Goal: Task Accomplishment & Management: Use online tool/utility

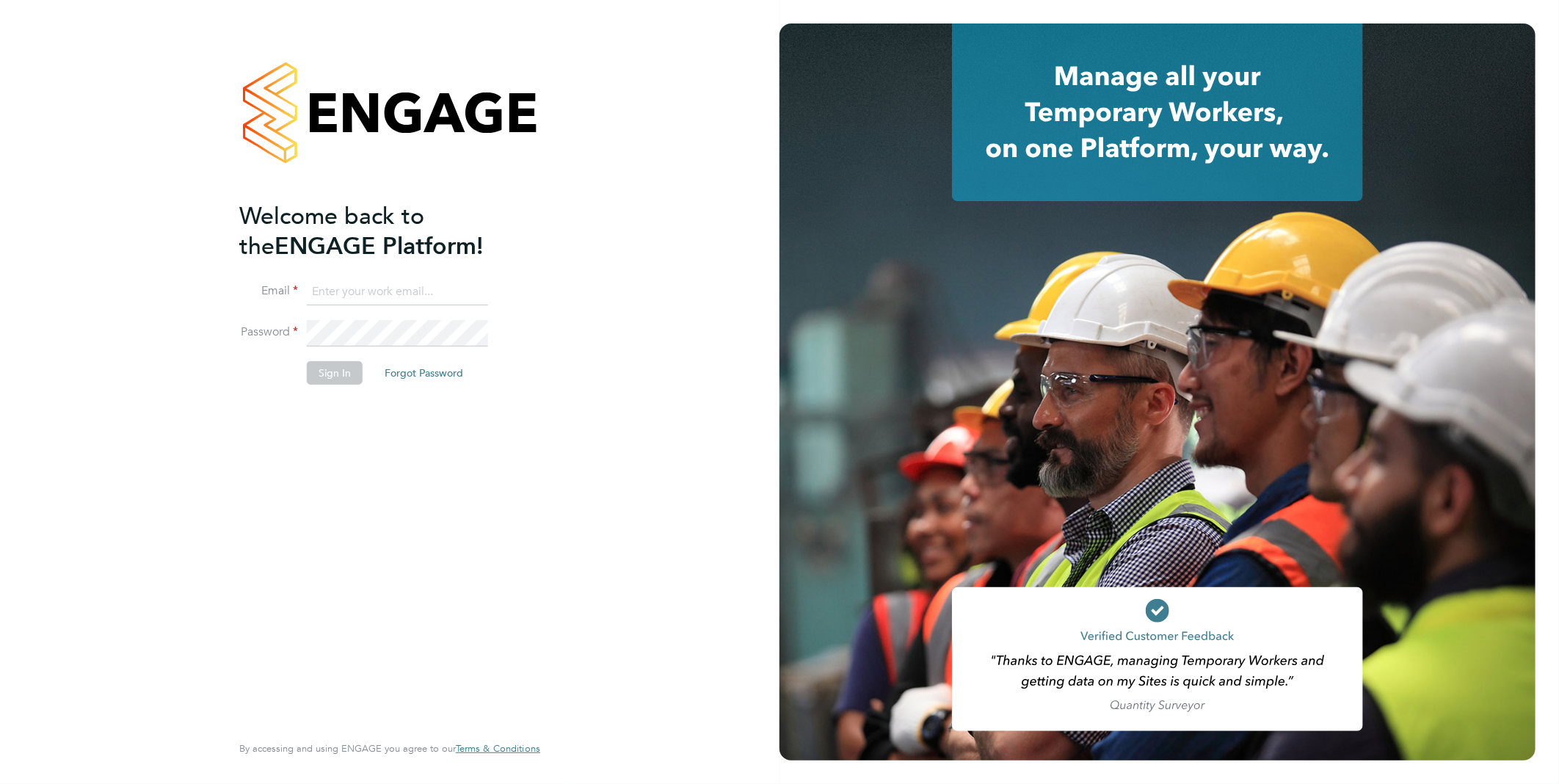
type input "Samantha.briggs@rtcgroupplc.co.uk"
click at [336, 385] on li "Sign In Forgot Password" at bounding box center [382, 380] width 286 height 39
click at [343, 372] on button "Sign In" at bounding box center [334, 373] width 56 height 24
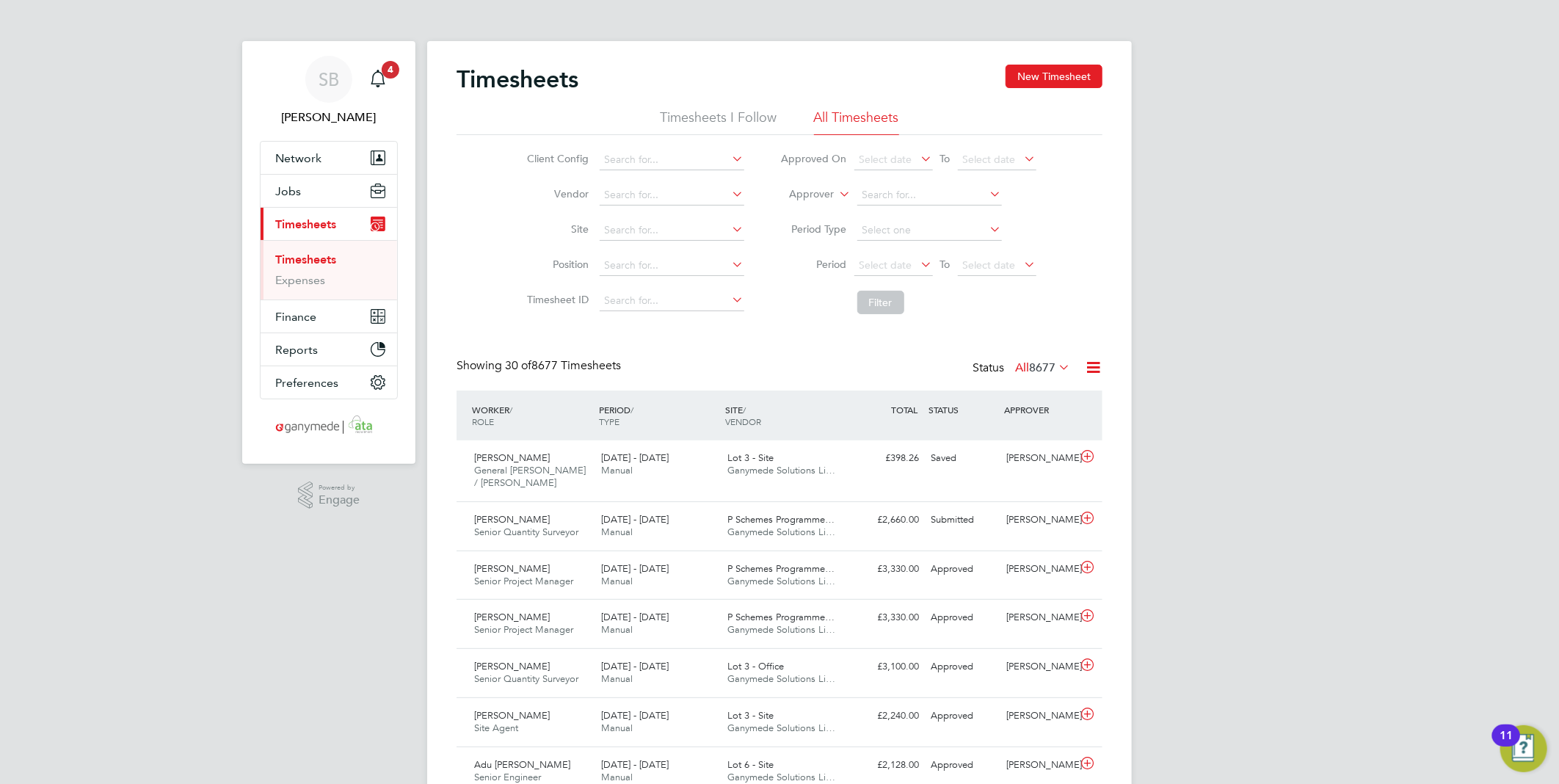
drag, startPoint x: 786, startPoint y: 185, endPoint x: 795, endPoint y: 199, distance: 16.6
click at [786, 186] on li "Approver" at bounding box center [908, 195] width 292 height 35
drag, startPoint x: 788, startPoint y: 217, endPoint x: 862, endPoint y: 210, distance: 74.3
click at [798, 217] on li "Worker" at bounding box center [797, 211] width 72 height 19
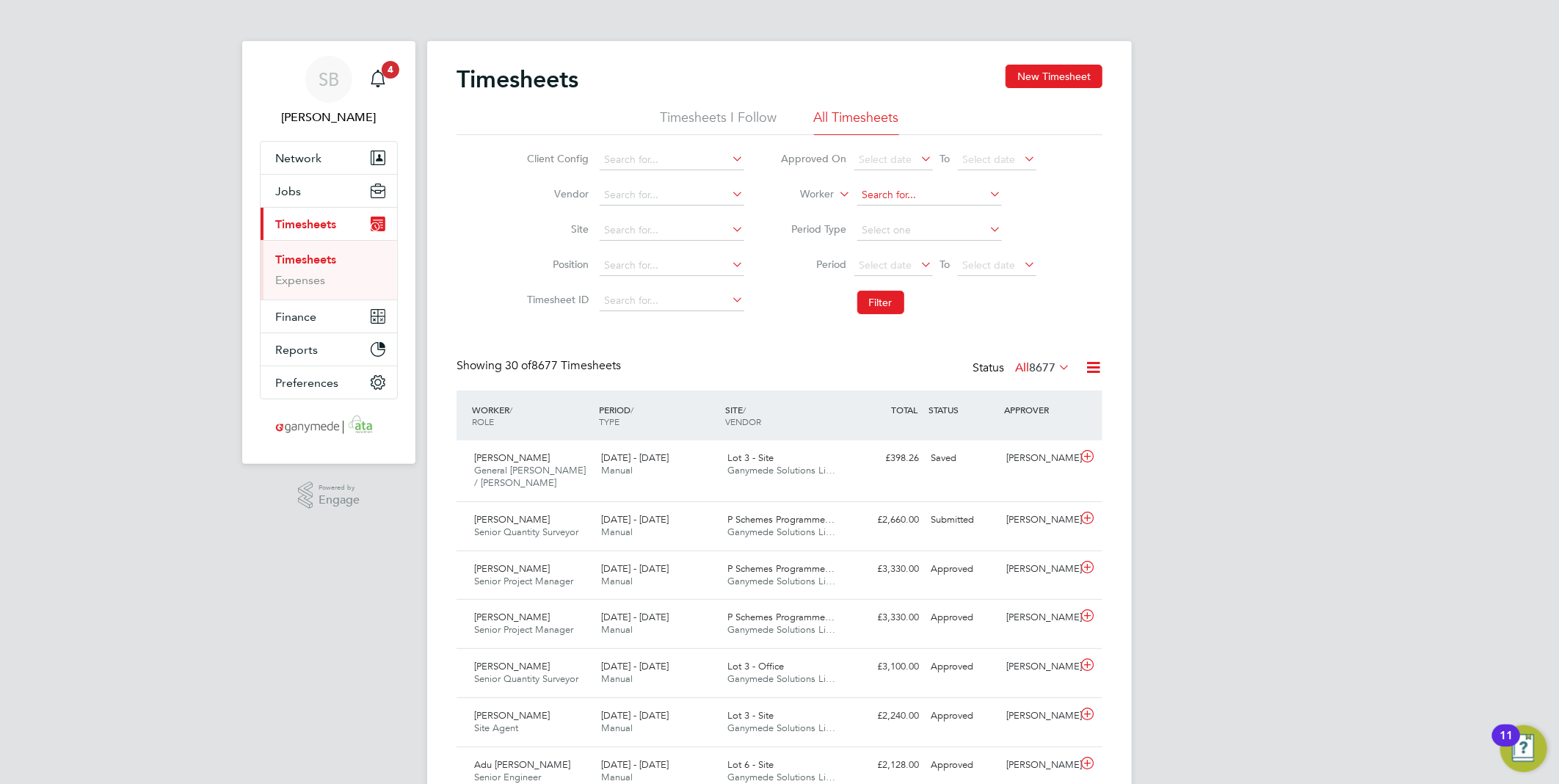
click at [876, 195] on input at bounding box center [930, 195] width 145 height 21
click at [950, 213] on b "Bro" at bounding box center [958, 215] width 17 height 12
type input "[PERSON_NAME]"
click at [875, 299] on button "Filter" at bounding box center [881, 302] width 47 height 24
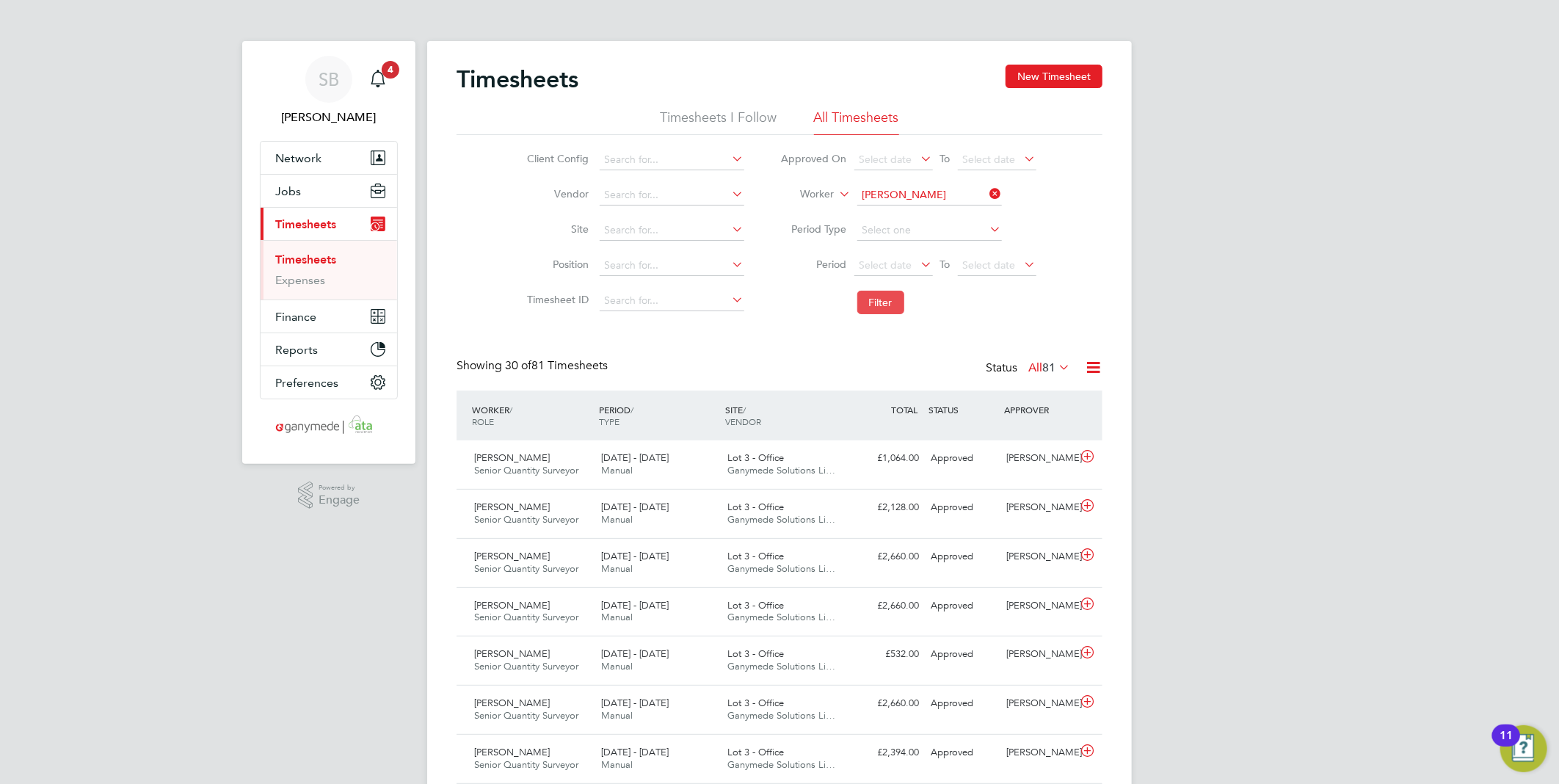
click at [888, 301] on button "Filter" at bounding box center [881, 302] width 47 height 24
